Goal: Task Accomplishment & Management: Use online tool/utility

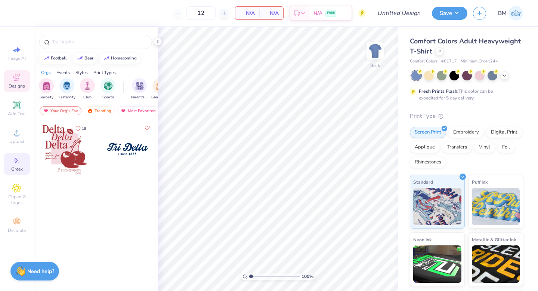
click at [14, 163] on icon at bounding box center [16, 160] width 9 height 9
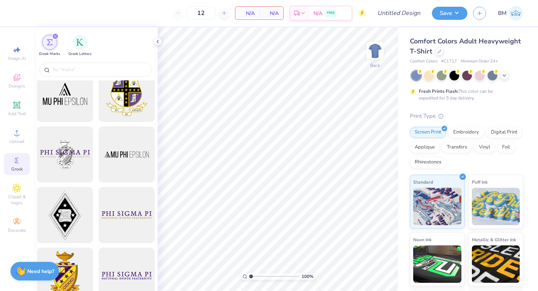
scroll to position [11, 0]
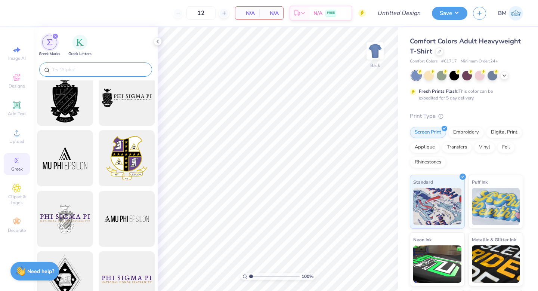
click at [72, 65] on div at bounding box center [95, 69] width 113 height 14
click at [93, 61] on div at bounding box center [96, 71] width 124 height 20
click at [87, 66] on input "text" at bounding box center [100, 69] width 96 height 7
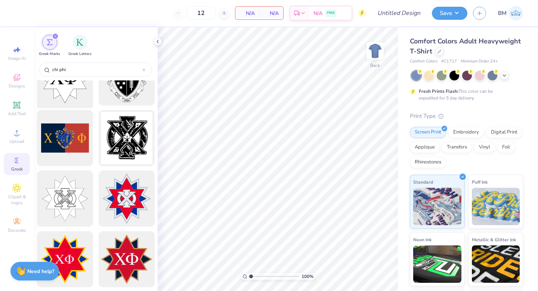
scroll to position [92, 0]
type input "chi phi"
click at [65, 194] on div at bounding box center [65, 198] width 62 height 62
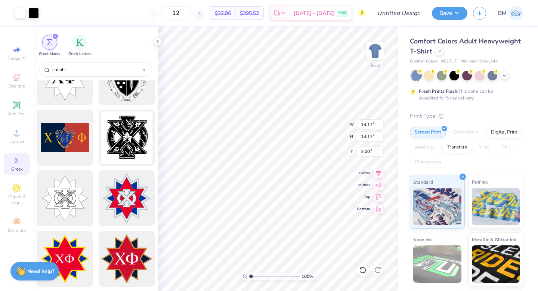
type input "6.27"
type input "2.66"
type input "5.50"
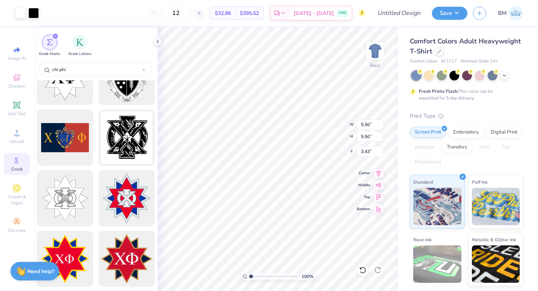
type input "3.00"
click at [429, 78] on div at bounding box center [429, 75] width 10 height 10
click at [490, 75] on div at bounding box center [493, 75] width 10 height 10
click at [503, 74] on icon at bounding box center [505, 75] width 6 height 6
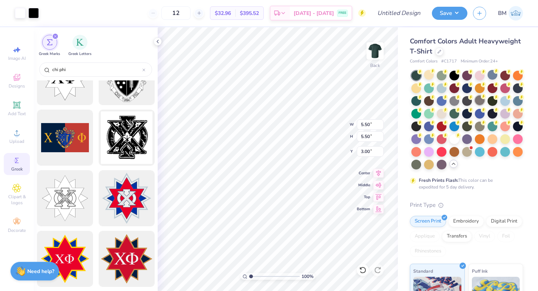
click at [479, 105] on div at bounding box center [480, 100] width 10 height 10
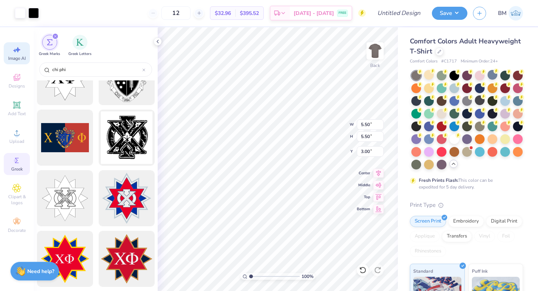
click at [20, 51] on icon at bounding box center [16, 49] width 9 height 9
select select "4"
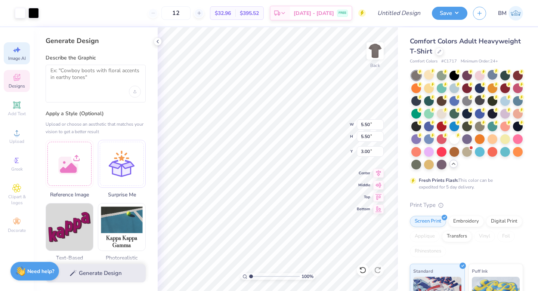
click at [17, 79] on icon at bounding box center [17, 78] width 6 height 5
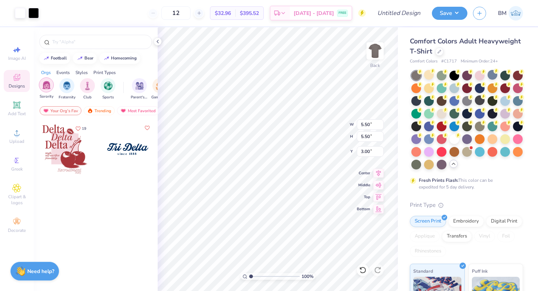
click at [43, 89] on img "filter for Sorority" at bounding box center [46, 85] width 9 height 9
click at [85, 45] on input "text" at bounding box center [100, 41] width 96 height 7
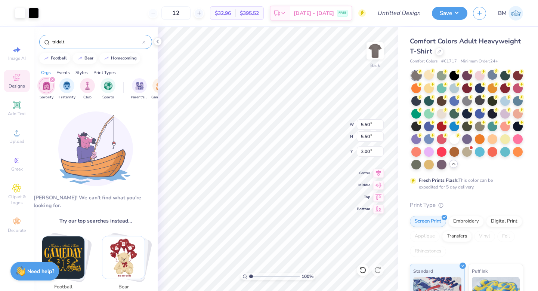
type input "tridelt"
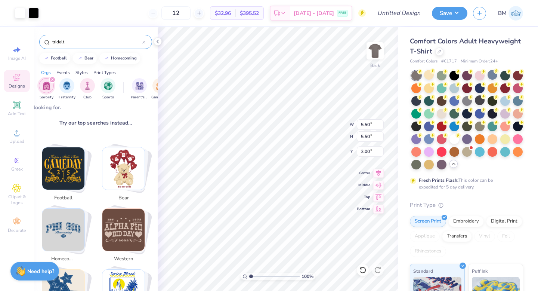
scroll to position [99, 0]
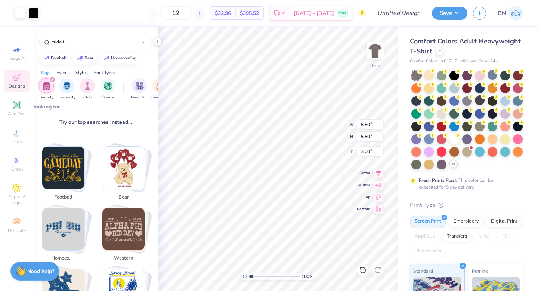
click at [50, 79] on div "filter for Sorority" at bounding box center [52, 79] width 7 height 7
type input "4.95"
type input "3.55"
click at [412, 162] on div at bounding box center [416, 164] width 10 height 10
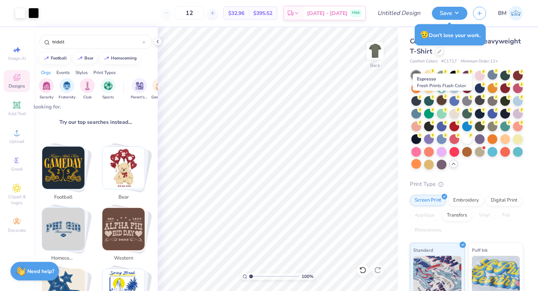
click at [441, 102] on div at bounding box center [442, 100] width 10 height 10
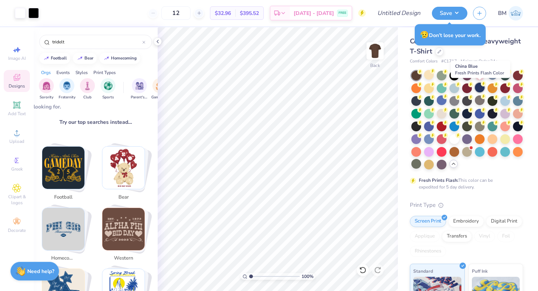
click at [477, 88] on div at bounding box center [480, 88] width 10 height 10
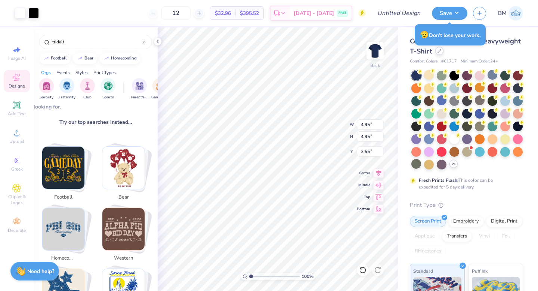
click at [436, 53] on div at bounding box center [439, 51] width 8 height 8
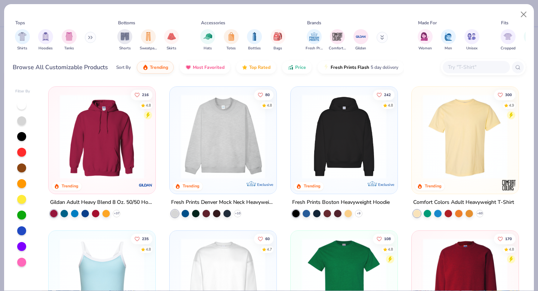
scroll to position [84, 0]
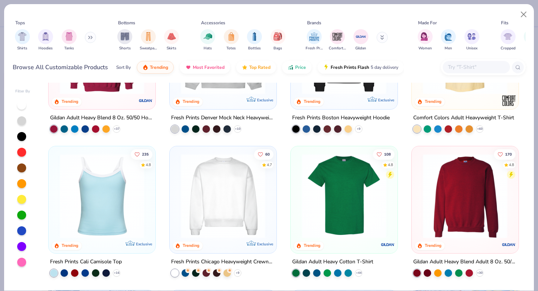
click at [96, 210] on img at bounding box center [102, 196] width 92 height 84
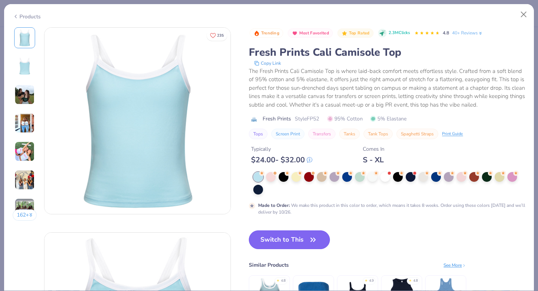
click at [265, 240] on button "Switch to This" at bounding box center [289, 239] width 81 height 19
type input "50"
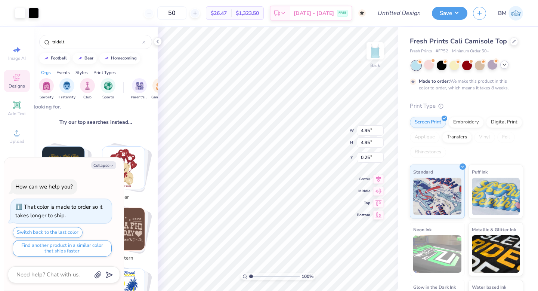
type textarea "x"
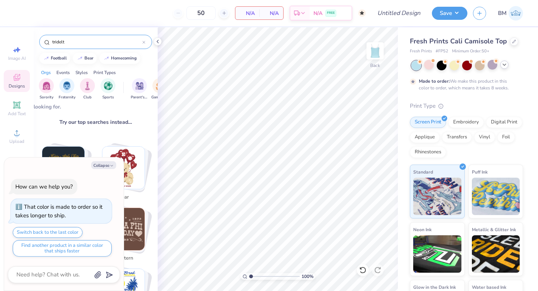
click at [69, 43] on input "tridelt" at bounding box center [97, 41] width 91 height 7
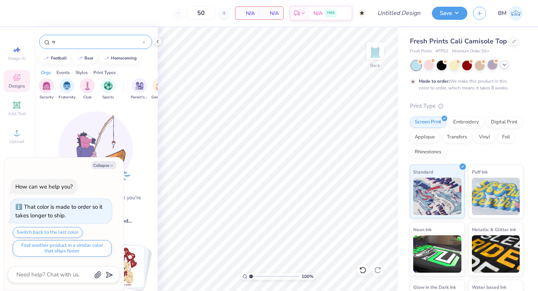
type input "t"
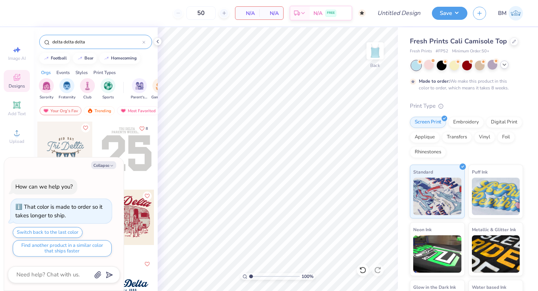
type input "delta delta delta"
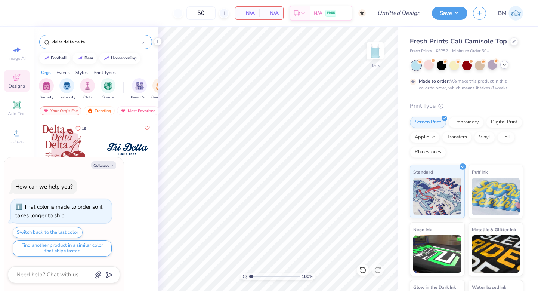
click at [142, 209] on div "19" at bounding box center [96, 219] width 124 height 197
click at [50, 84] on img "filter for Sorority" at bounding box center [46, 85] width 9 height 9
click at [126, 169] on div at bounding box center [126, 148] width 55 height 55
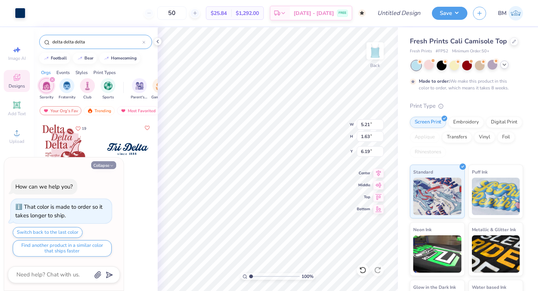
click at [101, 164] on button "Collapse" at bounding box center [103, 165] width 25 height 8
type textarea "x"
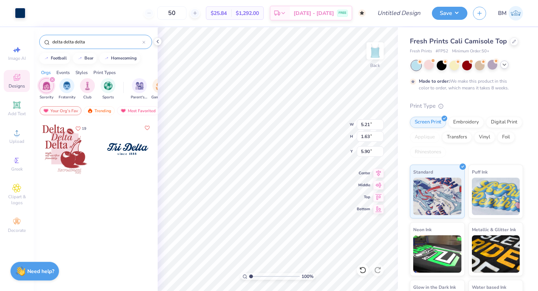
type input "2.54"
type input "6.92"
type input "2.16"
type input "2.35"
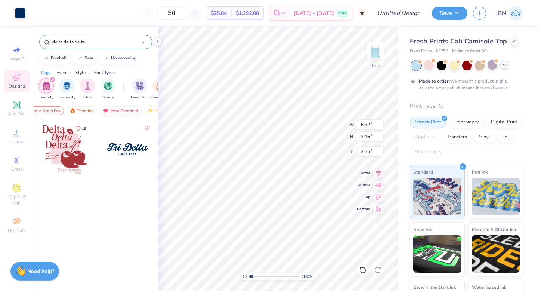
click at [117, 112] on div "Most Favorited" at bounding box center [120, 110] width 42 height 9
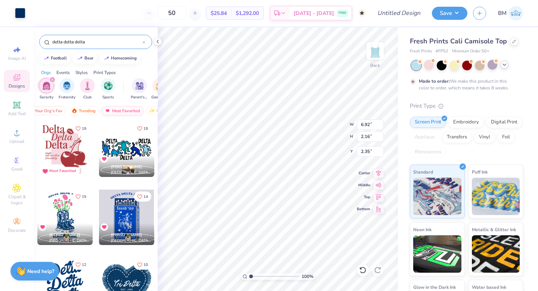
scroll to position [0, 0]
click at [95, 111] on div "Trending" at bounding box center [99, 110] width 31 height 9
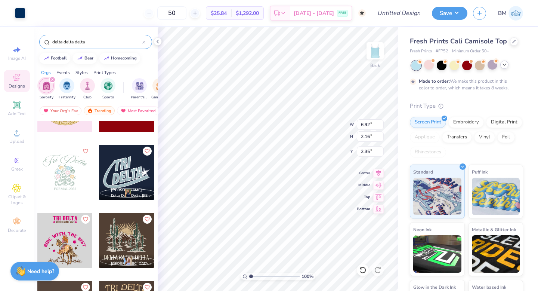
scroll to position [973, 0]
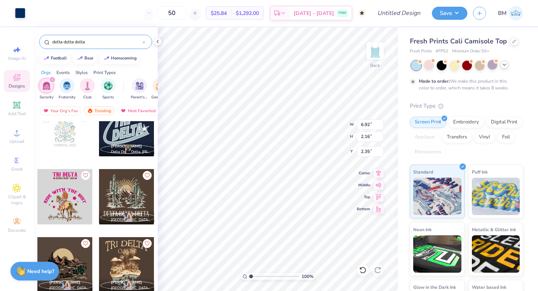
click at [133, 130] on div at bounding box center [126, 128] width 55 height 55
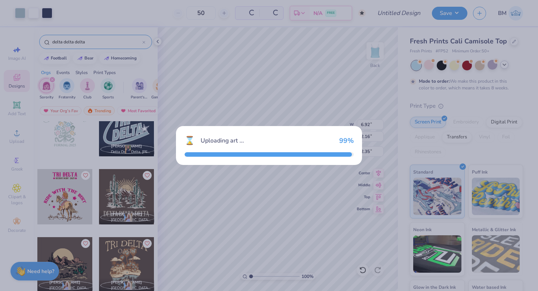
type input "8.36"
type input "5.80"
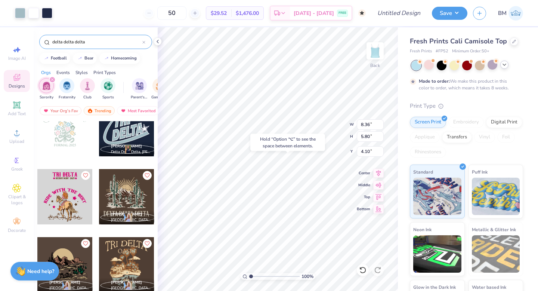
type input "5.04"
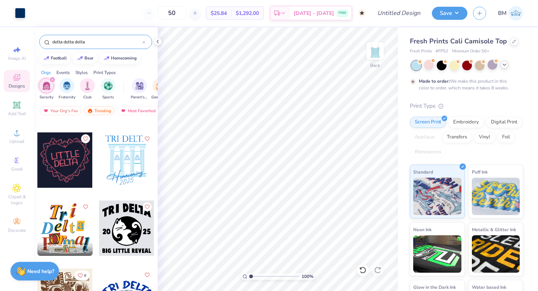
scroll to position [2098, 0]
click at [120, 163] on div at bounding box center [126, 159] width 55 height 55
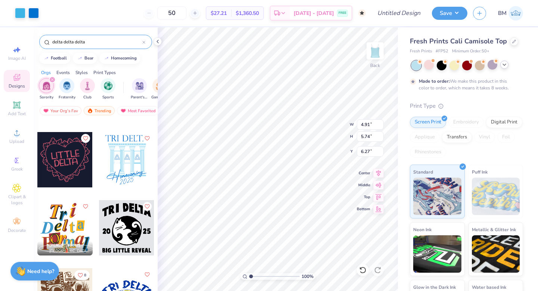
type input "6.27"
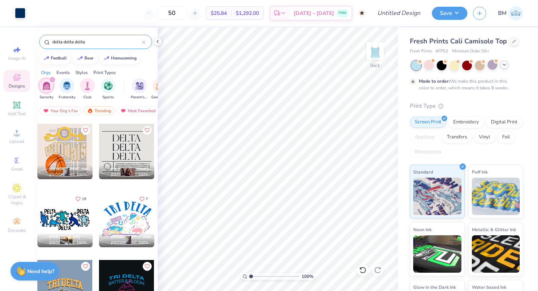
scroll to position [3263, 0]
click at [78, 213] on div at bounding box center [64, 218] width 55 height 55
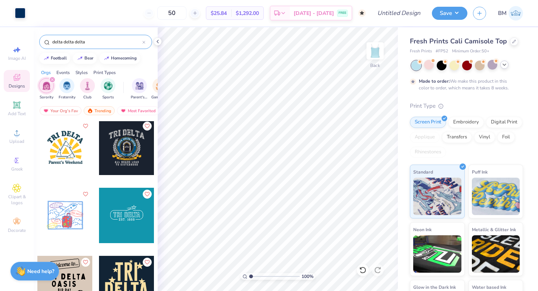
scroll to position [3607, 0]
click at [128, 110] on div "Most Favorited" at bounding box center [138, 110] width 42 height 9
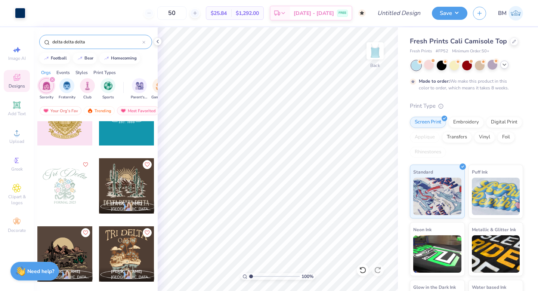
scroll to position [4020, 0]
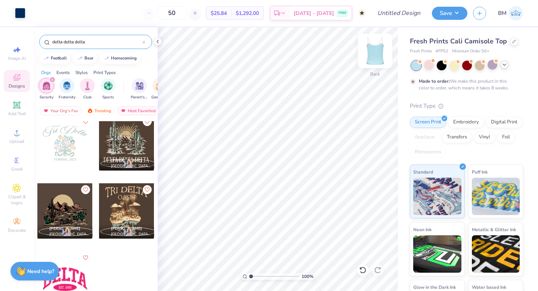
click at [376, 53] on img at bounding box center [375, 51] width 30 height 30
click at [374, 52] on img at bounding box center [375, 50] width 15 height 15
click at [397, 13] on input "Design Title" at bounding box center [408, 13] width 37 height 15
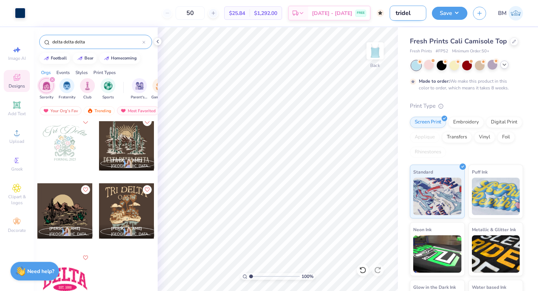
click at [397, 13] on input "tridel" at bounding box center [408, 13] width 37 height 15
click at [406, 12] on input "ttridel" at bounding box center [408, 13] width 37 height 15
click at [403, 12] on input "ttridel" at bounding box center [408, 13] width 37 height 15
click at [417, 15] on input "tridel" at bounding box center [408, 13] width 37 height 15
type input "tridelt"
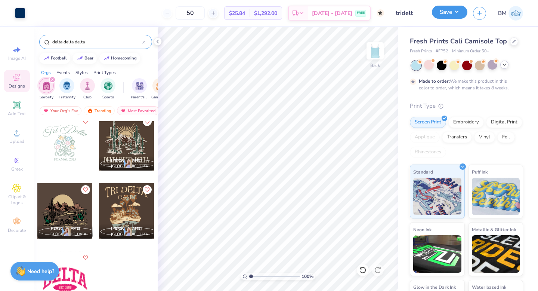
click at [452, 12] on button "Save" at bounding box center [450, 12] width 36 height 13
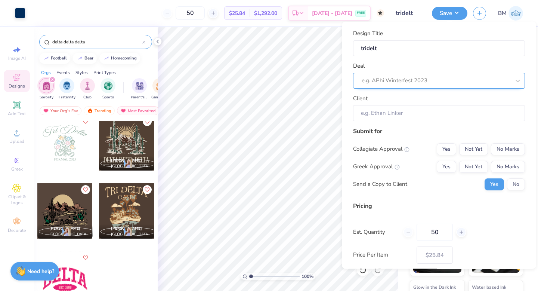
click at [388, 82] on div at bounding box center [436, 80] width 149 height 10
type input "tridelt"
click at [401, 128] on div "Submit for" at bounding box center [439, 130] width 172 height 9
click at [392, 116] on input "Client" at bounding box center [439, 113] width 172 height 16
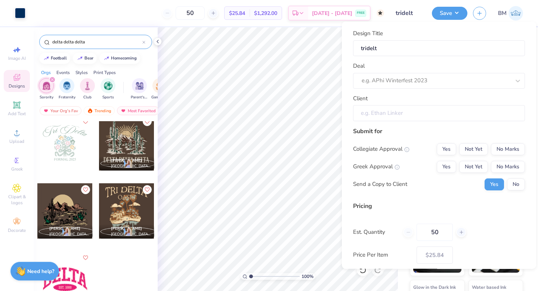
click at [398, 115] on input "Client" at bounding box center [439, 113] width 172 height 16
click at [429, 81] on div at bounding box center [436, 80] width 149 height 10
type input "tridel"
click at [428, 81] on div "tridel" at bounding box center [436, 80] width 149 height 10
type input "t"
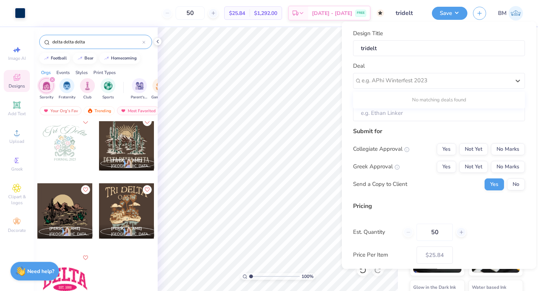
click at [400, 132] on div "Submit for" at bounding box center [439, 130] width 172 height 9
click at [407, 84] on div at bounding box center [436, 80] width 149 height 10
type input "tridelt merch drop"
click at [389, 117] on input "Client" at bounding box center [439, 113] width 172 height 16
click at [516, 81] on icon at bounding box center [517, 80] width 7 height 7
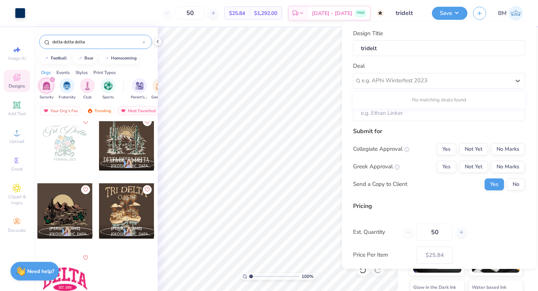
click at [401, 155] on div "Collegiate Approval Yes Not Yet No Marks Greek Approval Yes Not Yet No Marks Se…" at bounding box center [439, 166] width 172 height 47
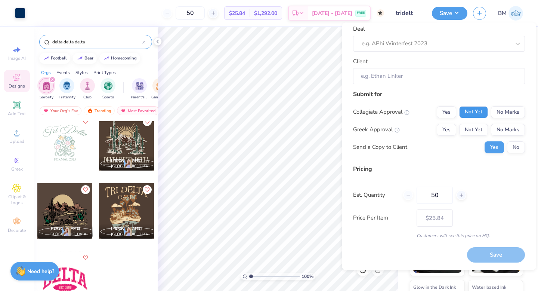
click at [480, 114] on button "Not Yet" at bounding box center [473, 112] width 29 height 12
click at [479, 133] on button "Not Yet" at bounding box center [473, 130] width 29 height 12
click at [514, 148] on button "No" at bounding box center [516, 147] width 18 height 12
click at [485, 260] on div "Save" at bounding box center [496, 254] width 58 height 15
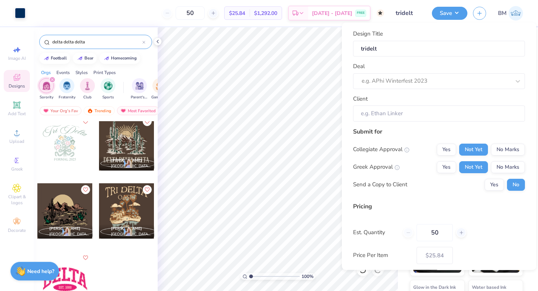
scroll to position [0, 0]
click at [420, 114] on input "Client" at bounding box center [439, 114] width 172 height 16
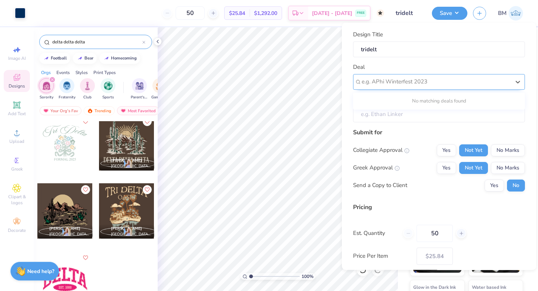
click at [438, 77] on div at bounding box center [436, 82] width 149 height 10
type input "d"
type input "t"
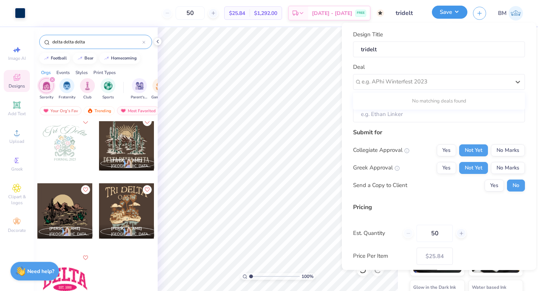
click at [449, 12] on button "Save" at bounding box center [450, 12] width 36 height 13
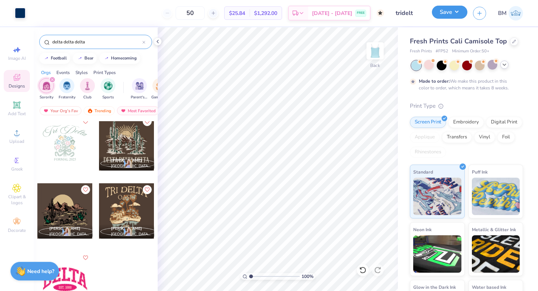
click at [448, 13] on button "Save" at bounding box center [450, 12] width 36 height 13
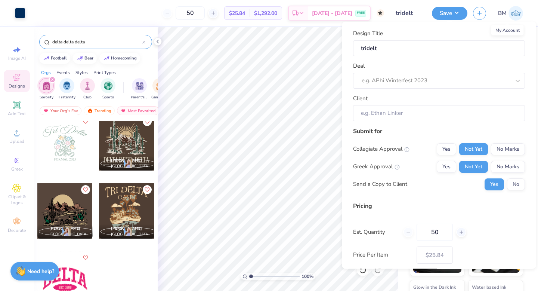
click at [509, 12] on img at bounding box center [516, 13] width 15 height 15
